Goal: Use online tool/utility: Utilize a website feature to perform a specific function

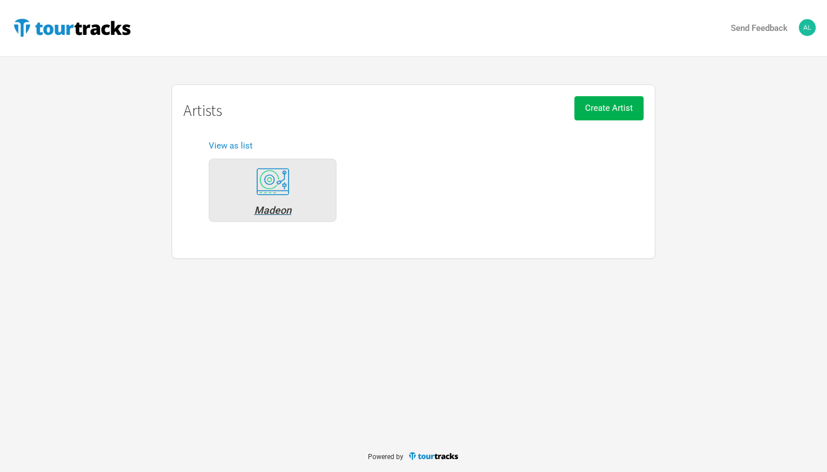
click at [282, 213] on div "Madeon" at bounding box center [272, 210] width 115 height 10
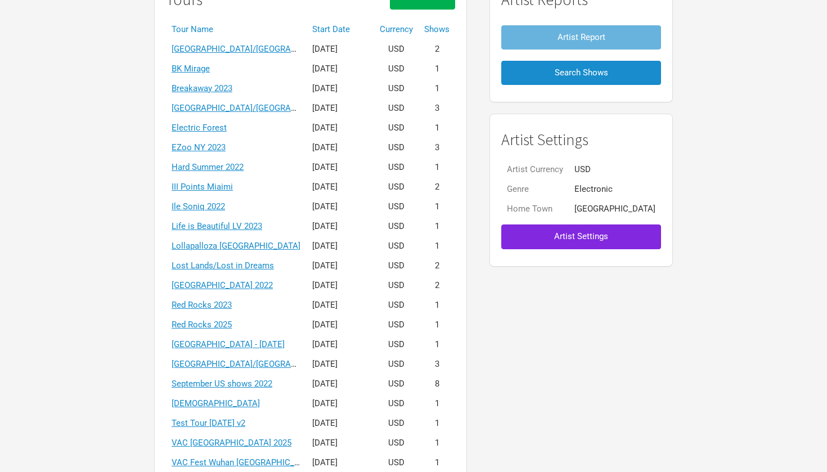
scroll to position [211, 0]
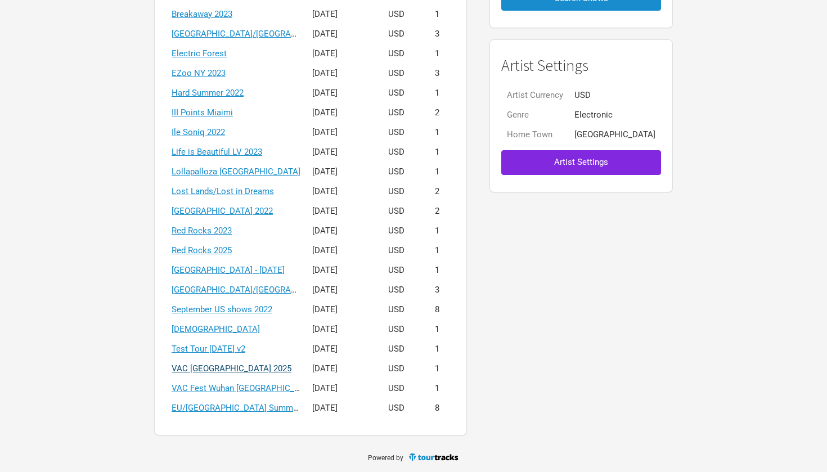
click at [249, 370] on link "VAC [GEOGRAPHIC_DATA] 2025" at bounding box center [232, 368] width 120 height 10
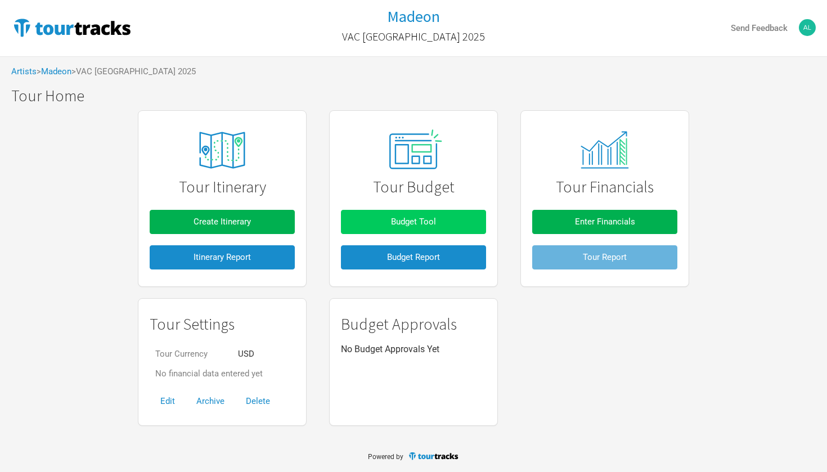
click at [424, 214] on button "Budget Tool" at bounding box center [413, 222] width 145 height 24
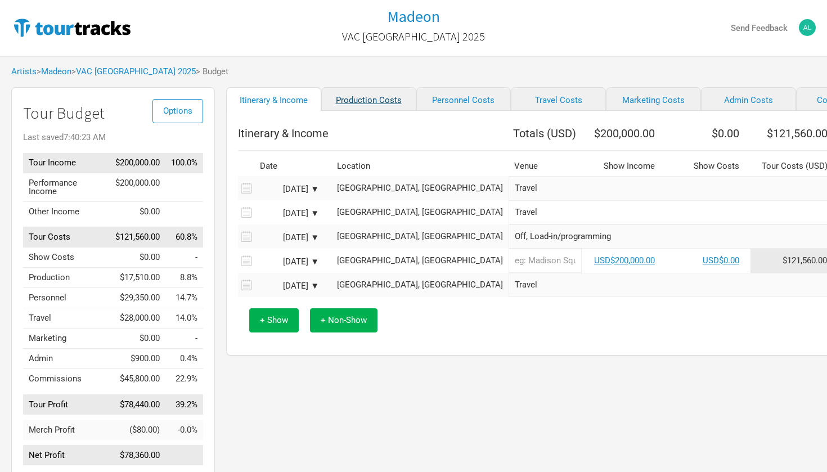
click at [356, 107] on link "Production Costs" at bounding box center [368, 99] width 95 height 24
select select "Shows"
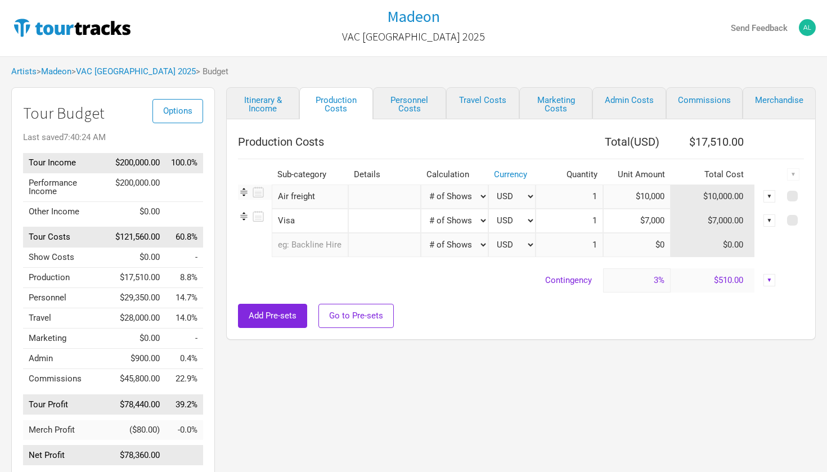
click at [650, 196] on input "$10,000" at bounding box center [637, 197] width 68 height 24
type input "$16,000"
click at [274, 95] on link "Itinerary & Income" at bounding box center [262, 103] width 73 height 32
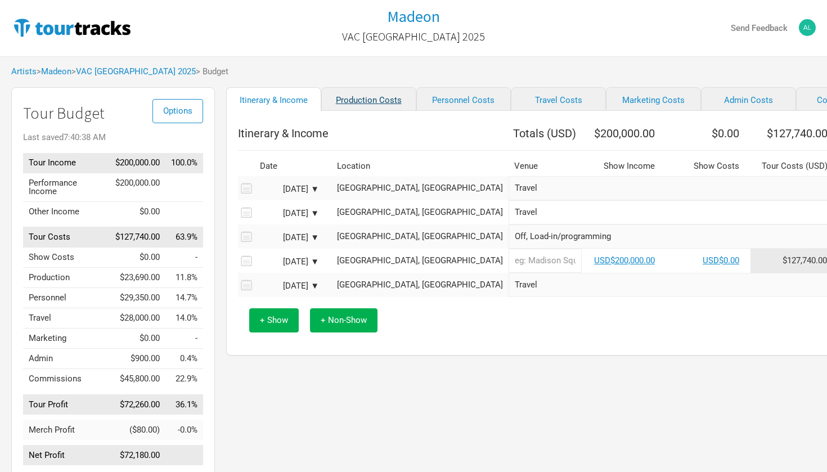
click at [349, 102] on link "Production Costs" at bounding box center [368, 99] width 95 height 24
select select "Shows"
